Goal: Information Seeking & Learning: Learn about a topic

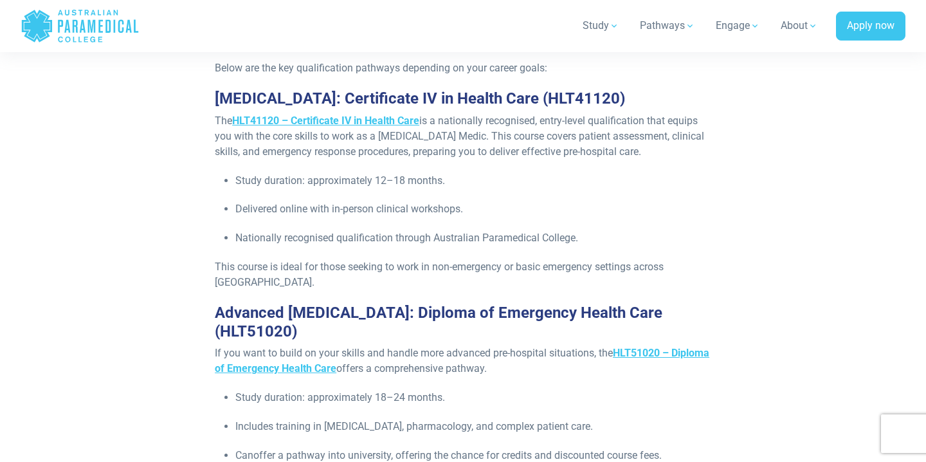
scroll to position [1349, 0]
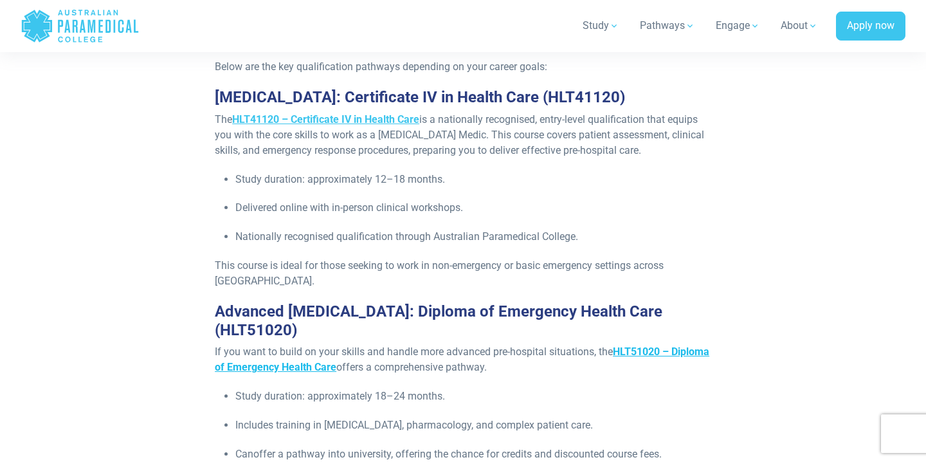
click at [317, 350] on span "HLT51020 – Diploma of Emergency Health Care" at bounding box center [462, 359] width 494 height 28
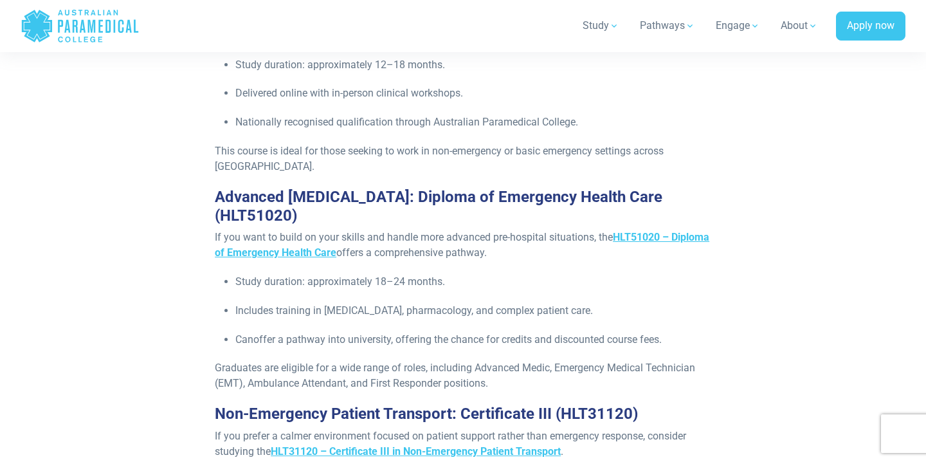
scroll to position [1465, 0]
click at [325, 235] on span "HLT51020 – Diploma of Emergency Health Care" at bounding box center [462, 244] width 494 height 28
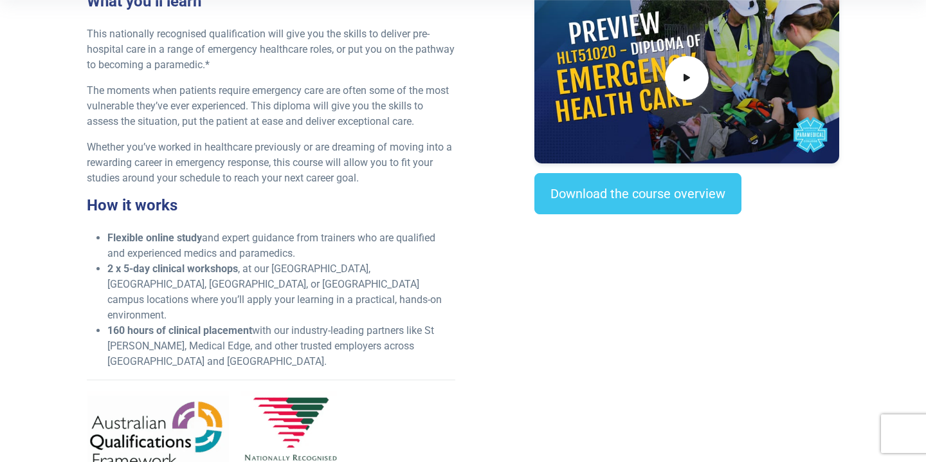
scroll to position [439, 0]
